Goal: Use online tool/utility

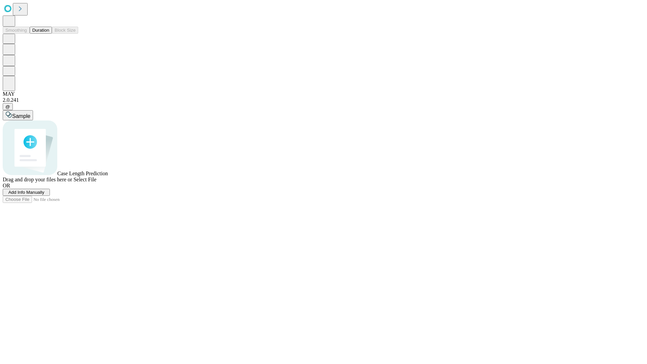
click at [49, 34] on button "Duration" at bounding box center [41, 30] width 22 height 7
click at [44, 195] on span "Add Info Manually" at bounding box center [26, 192] width 36 height 5
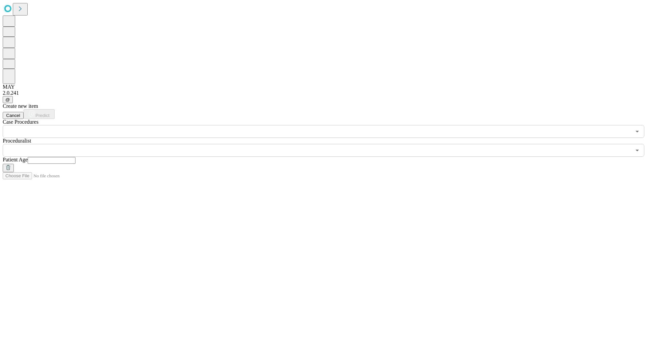
click at [76, 157] on input "text" at bounding box center [52, 160] width 48 height 7
type input "**"
click at [328, 144] on input "text" at bounding box center [317, 150] width 629 height 13
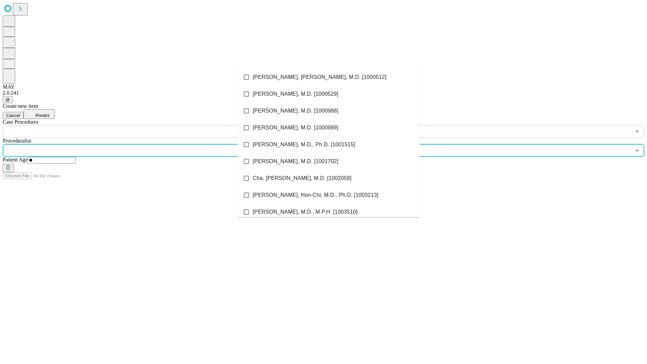
click at [329, 77] on li "[PERSON_NAME], [PERSON_NAME], M.D. [1000512]" at bounding box center [329, 77] width 182 height 17
click at [142, 125] on input "text" at bounding box center [317, 131] width 629 height 13
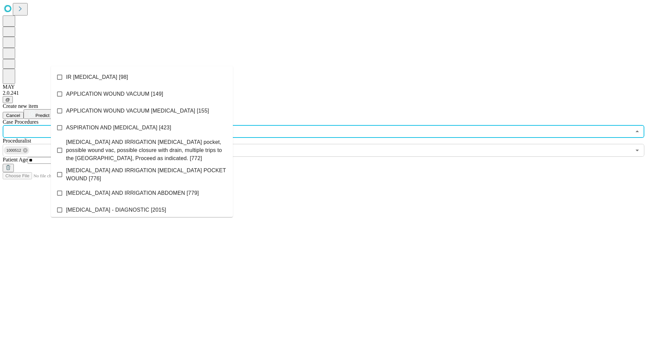
click at [142, 77] on li "IR [MEDICAL_DATA] [98]" at bounding box center [142, 77] width 182 height 17
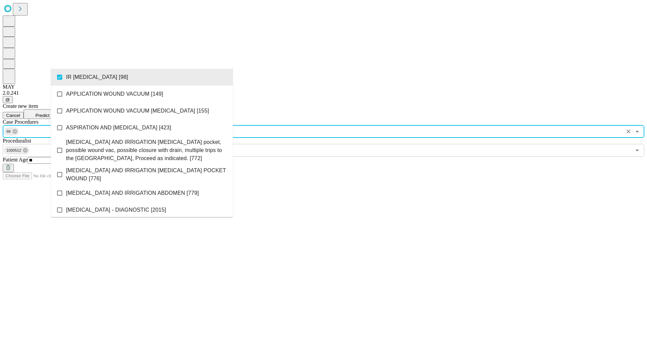
click at [49, 113] on span "Predict" at bounding box center [42, 115] width 14 height 5
